Goal: Task Accomplishment & Management: Manage account settings

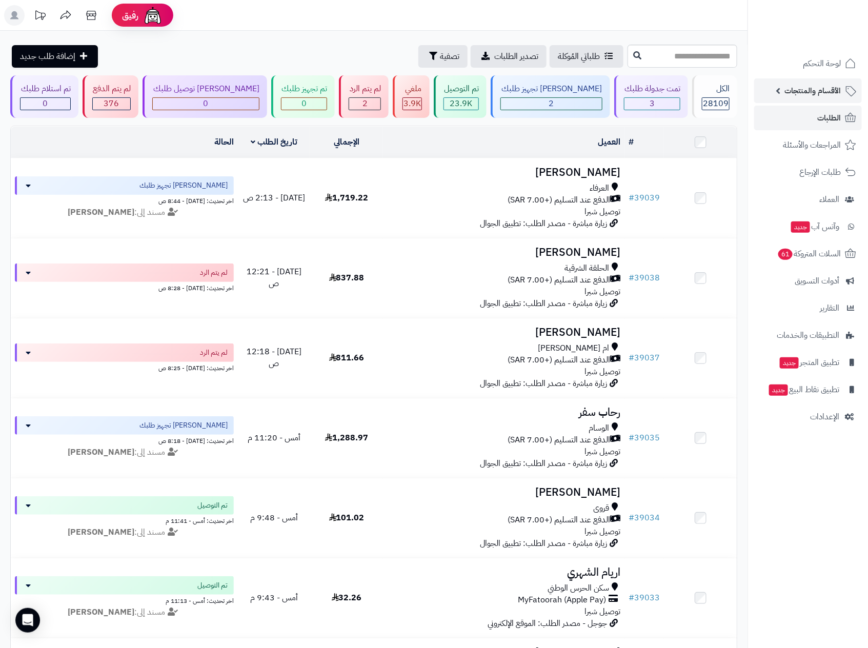
click at [828, 86] on span "الأقسام والمنتجات" at bounding box center [812, 91] width 56 height 14
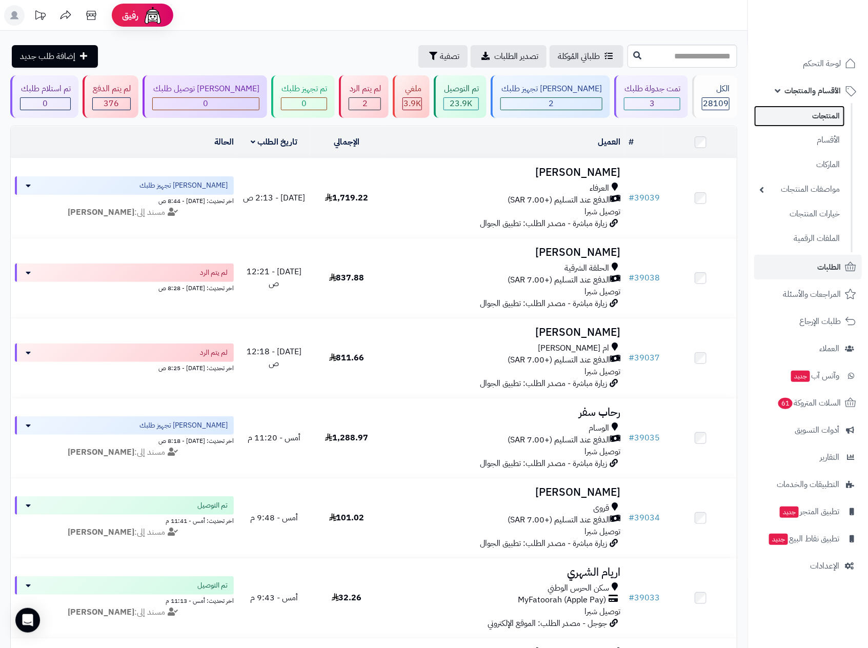
click at [836, 117] on link "المنتجات" at bounding box center [799, 116] width 91 height 21
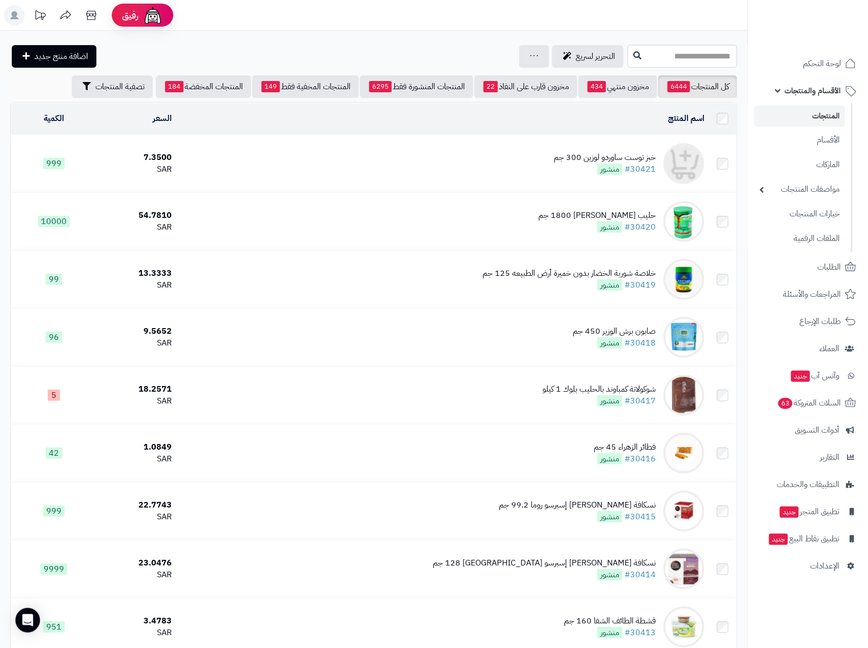
click at [16, 17] on icon at bounding box center [14, 15] width 8 height 8
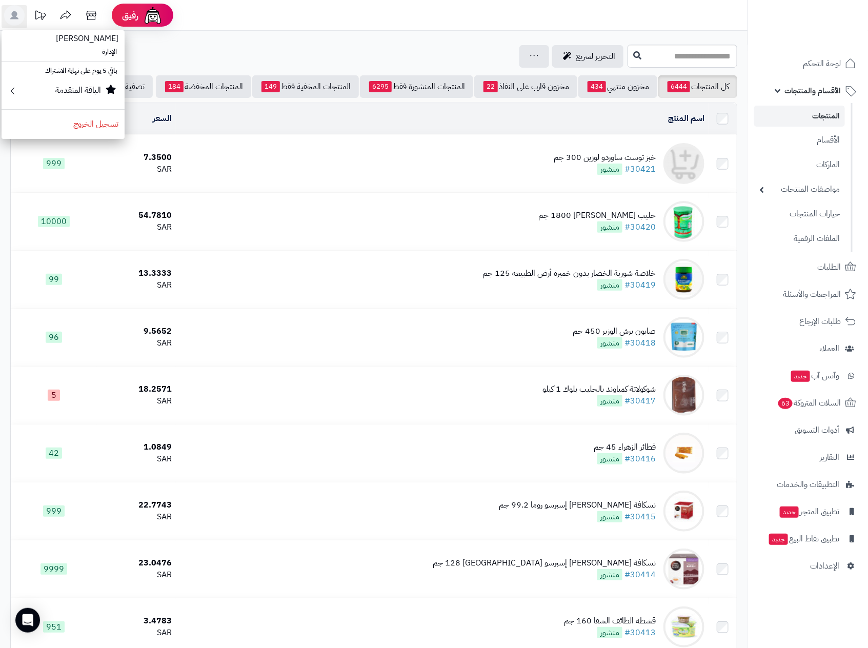
click at [274, 48] on div "التحرير لسريع جرد مخزون المنتجات جرد مخزون الخيارات فقط تعديل أسعار المنتجات ال…" at bounding box center [317, 56] width 615 height 23
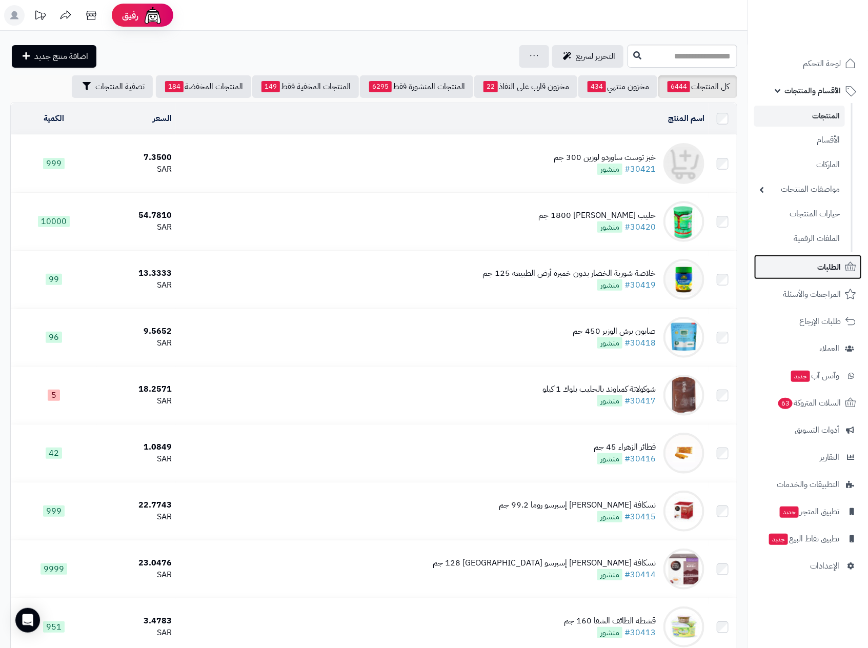
click at [801, 274] on link "الطلبات" at bounding box center [808, 267] width 108 height 25
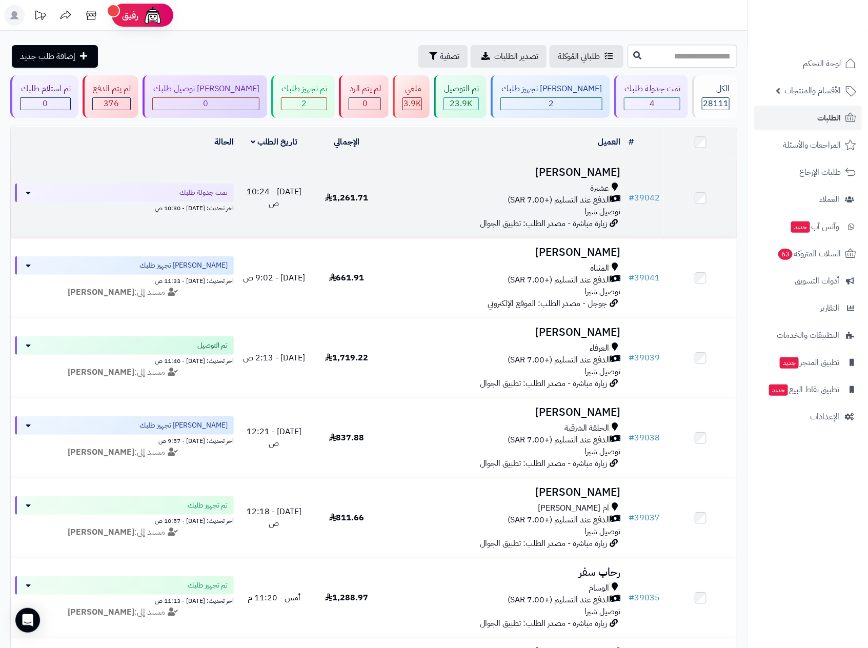
click at [540, 203] on span "الدفع عند التسليم (+7.00 SAR)" at bounding box center [559, 200] width 103 height 12
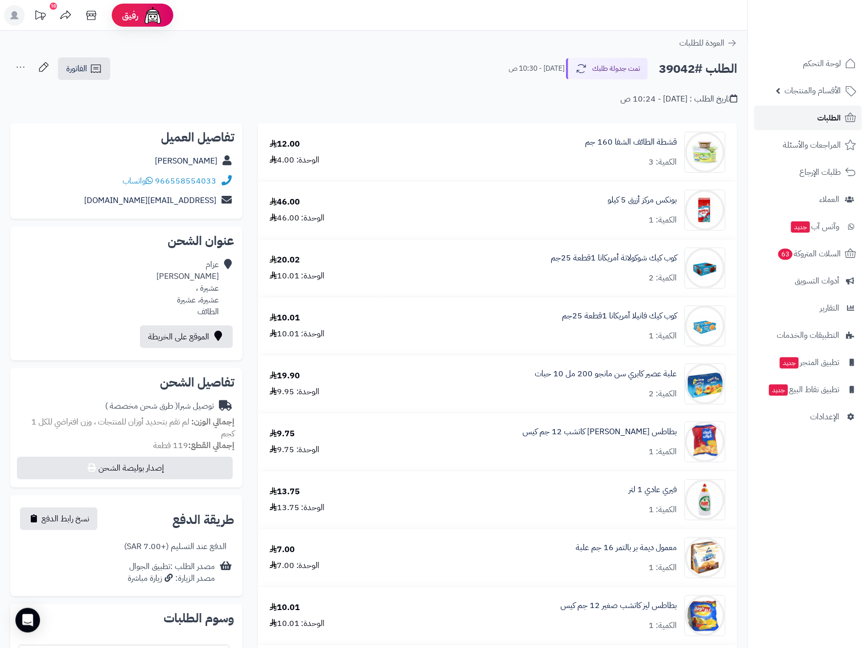
click at [829, 119] on span "الطلبات" at bounding box center [829, 118] width 24 height 14
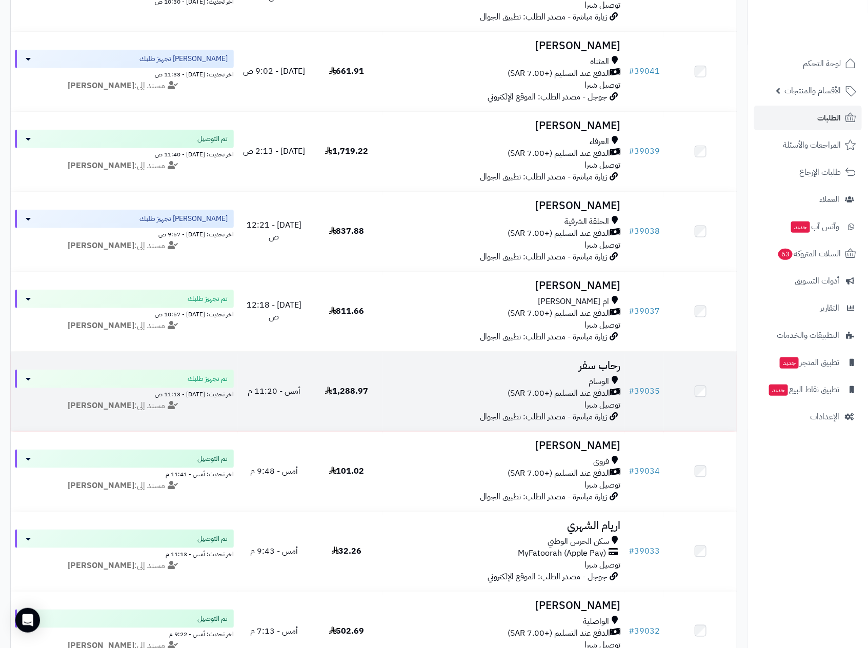
scroll to position [231, 0]
